Goal: Task Accomplishment & Management: Complete application form

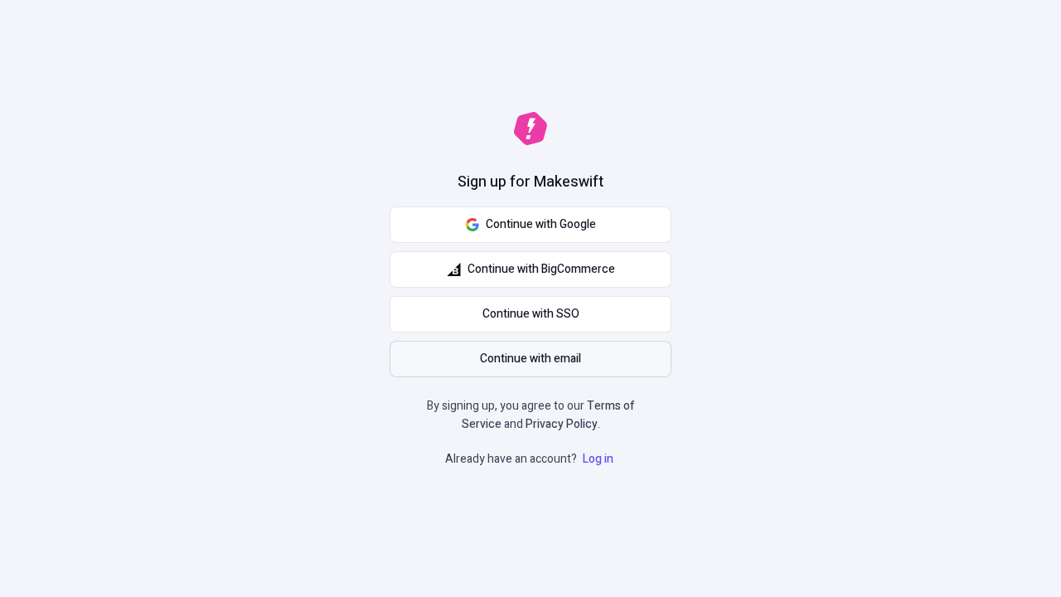
click at [530, 359] on span "Continue with email" at bounding box center [530, 359] width 101 height 18
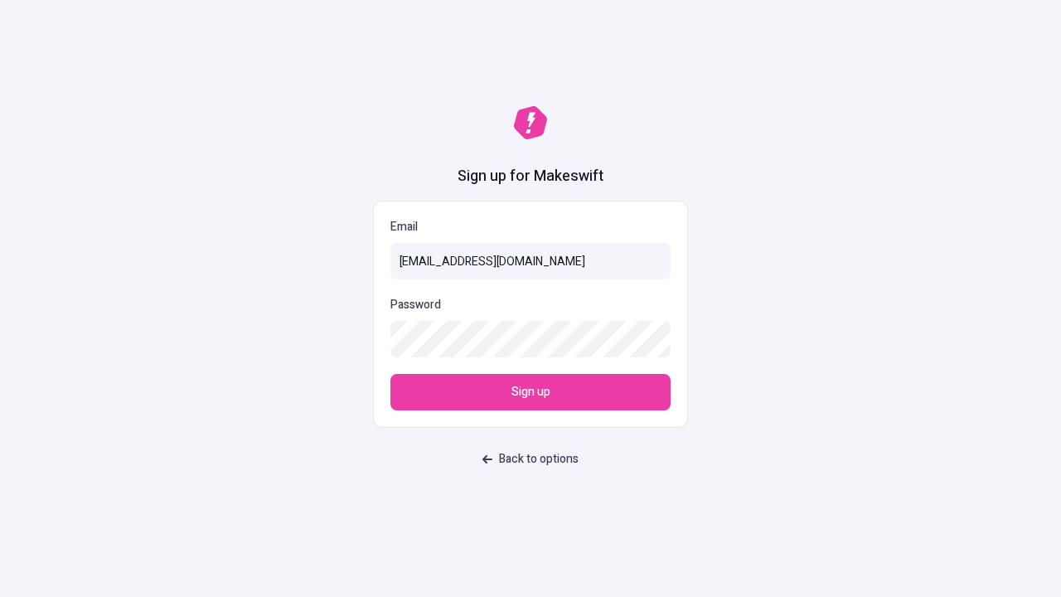
type input "[EMAIL_ADDRESS][DOMAIN_NAME]"
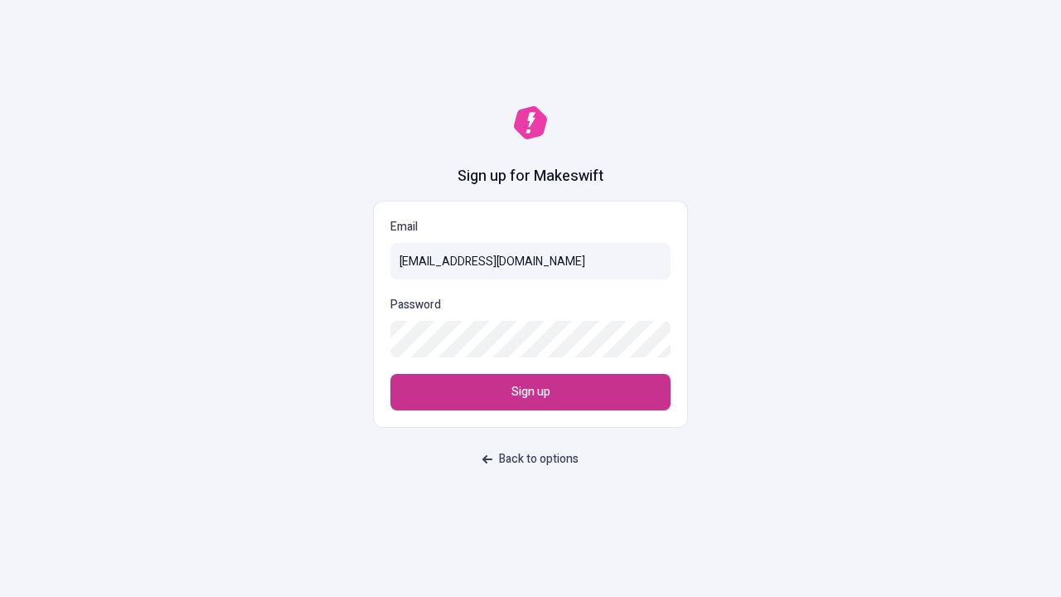
click at [530, 392] on span "Sign up" at bounding box center [530, 392] width 39 height 18
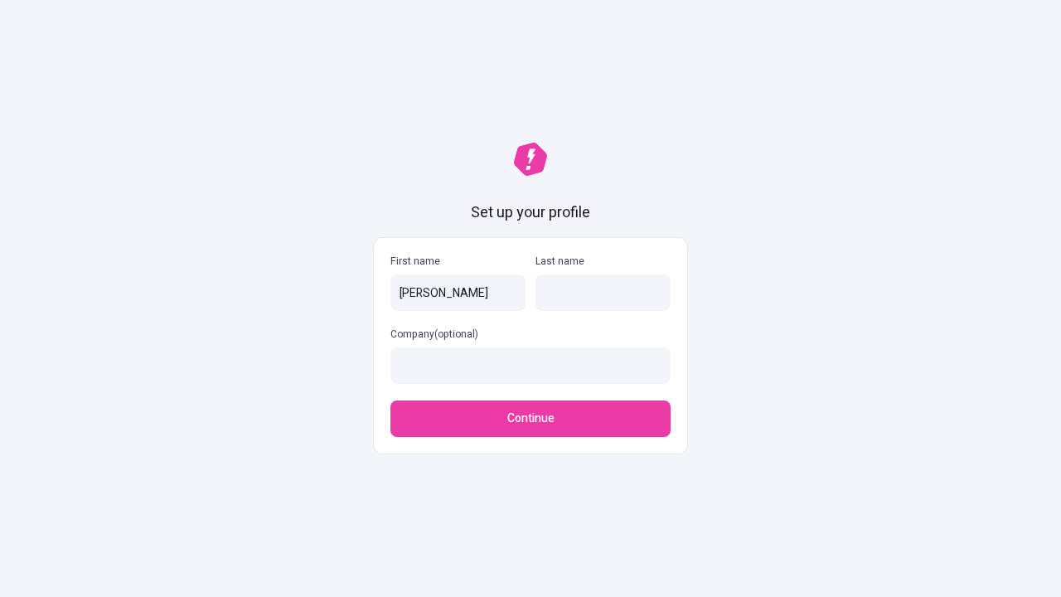
type input "[PERSON_NAME]"
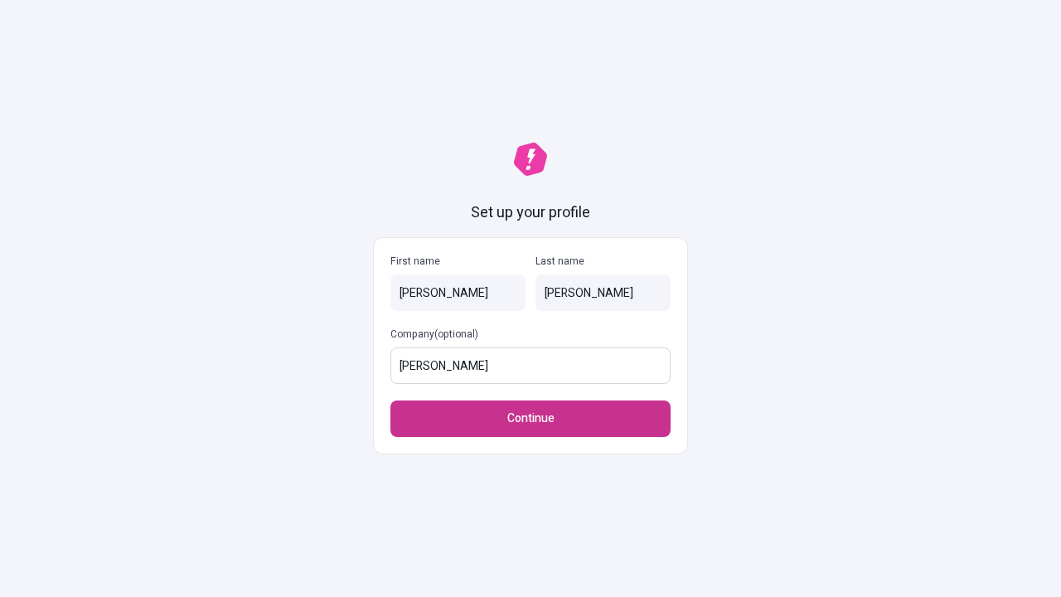
type input "[PERSON_NAME]"
click at [530, 419] on span "Continue" at bounding box center [530, 418] width 47 height 18
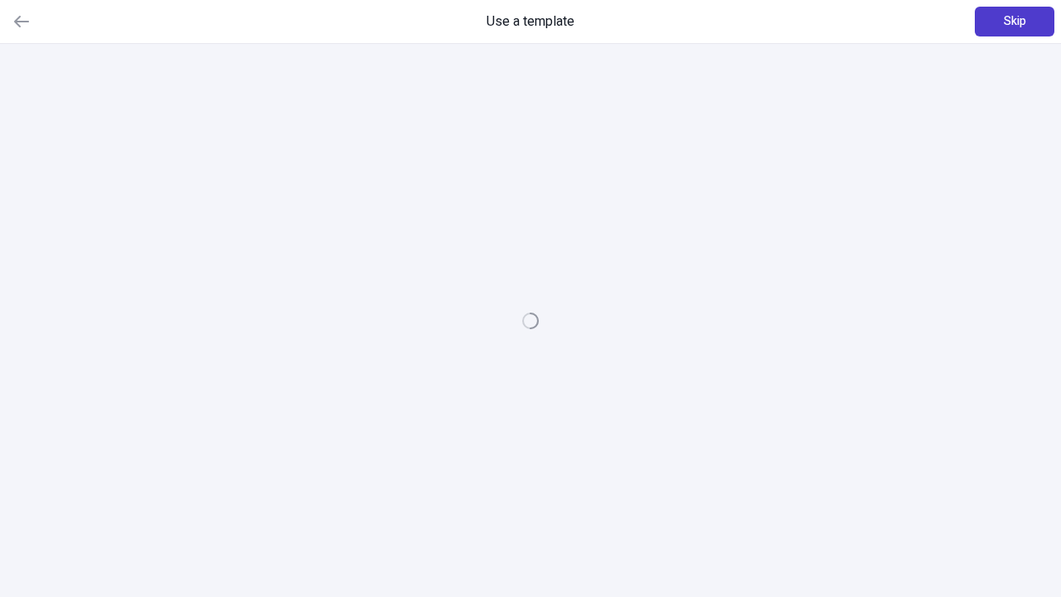
click at [1014, 22] on span "Skip" at bounding box center [1015, 21] width 22 height 18
